Goal: Transaction & Acquisition: Book appointment/travel/reservation

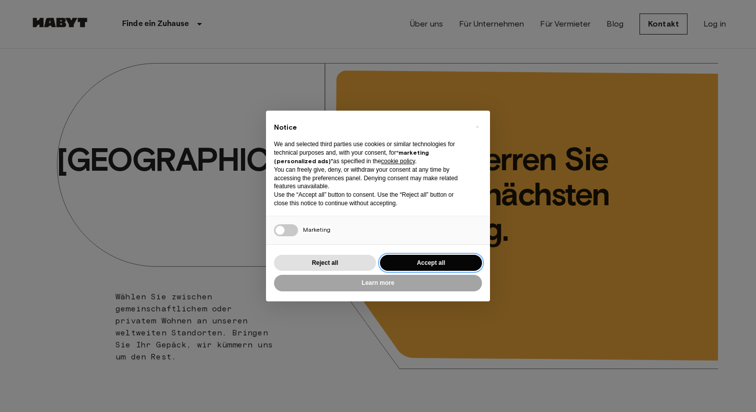
click at [411, 261] on button "Accept all" at bounding box center [431, 263] width 102 height 17
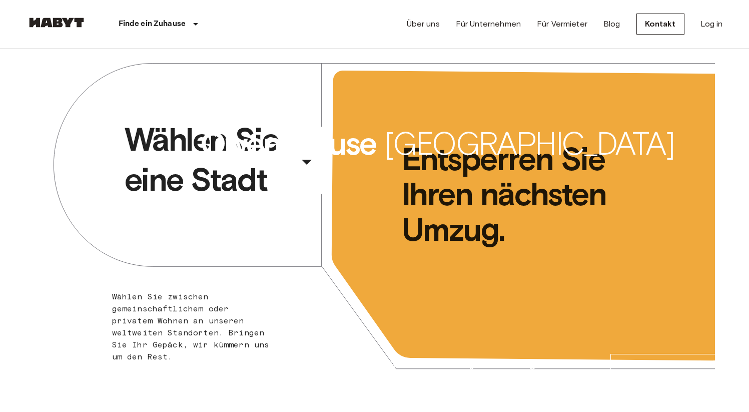
click at [234, 171] on span "Wählen Sie eine Stadt" at bounding box center [210, 160] width 170 height 80
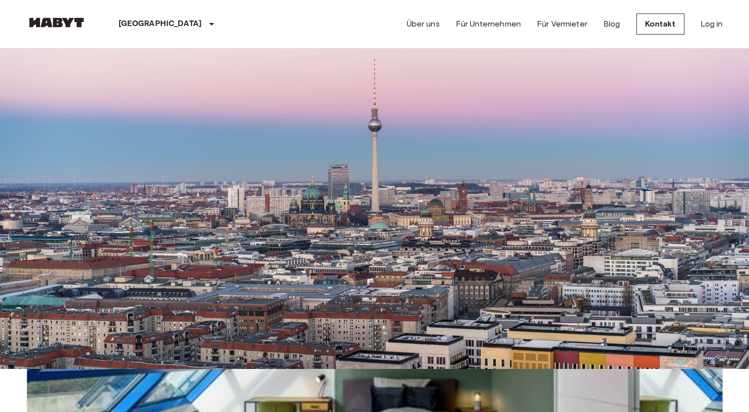
scroll to position [176, 0]
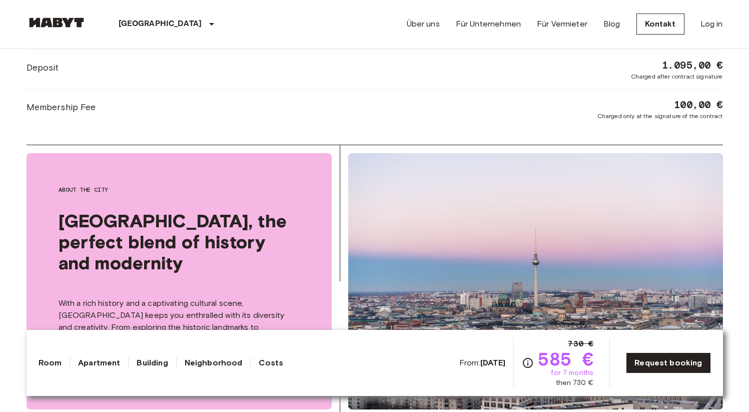
scroll to position [583, 0]
